Goal: Information Seeking & Learning: Find specific page/section

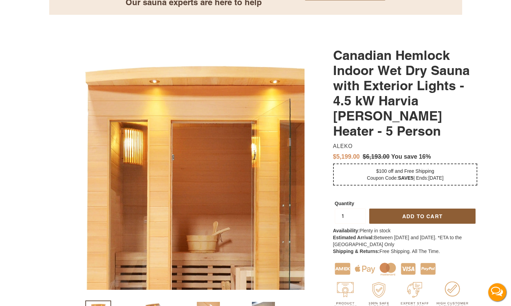
scroll to position [137, 0]
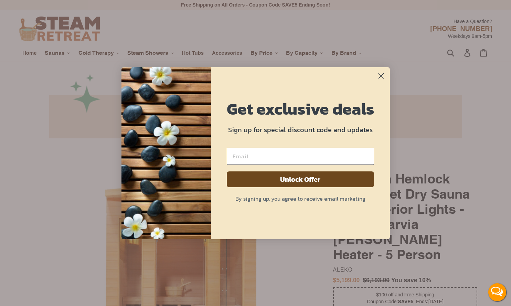
click at [378, 76] on circle "Close dialog" at bounding box center [380, 75] width 11 height 11
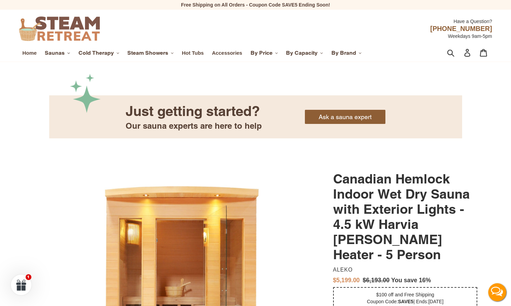
click at [69, 53] on icon ".cls-1{fill:#231f20}" at bounding box center [68, 53] width 3 height 3
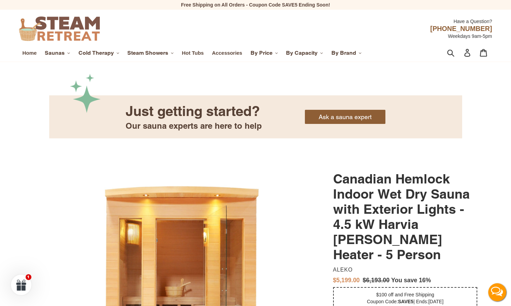
click at [448, 50] on div "Submit Search Log in Cart 0 items" at bounding box center [452, 52] width 79 height 15
click at [451, 53] on form "Submit" at bounding box center [454, 52] width 9 height 15
type input "heater"
click at [451, 53] on button "Submit" at bounding box center [451, 52] width 17 height 15
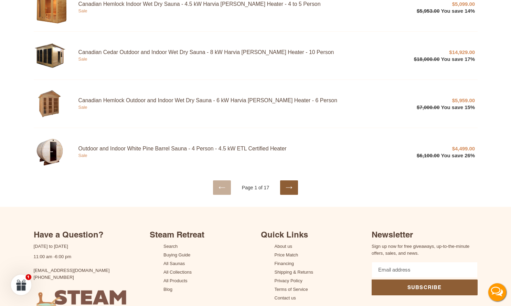
scroll to position [428, 0]
